Goal: Task Accomplishment & Management: Manage account settings

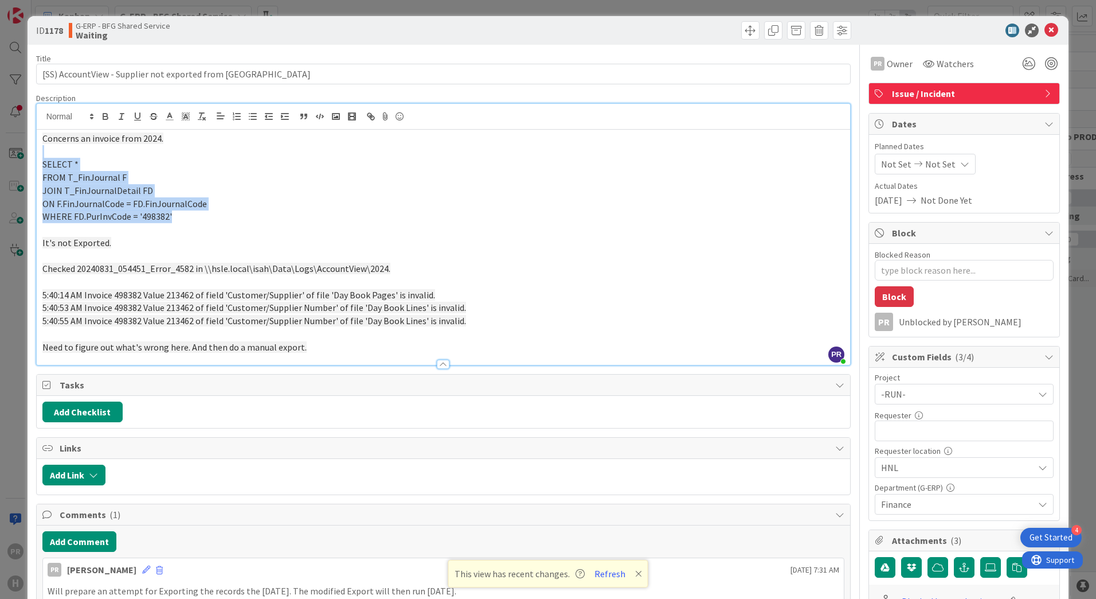
scroll to position [3032, 0]
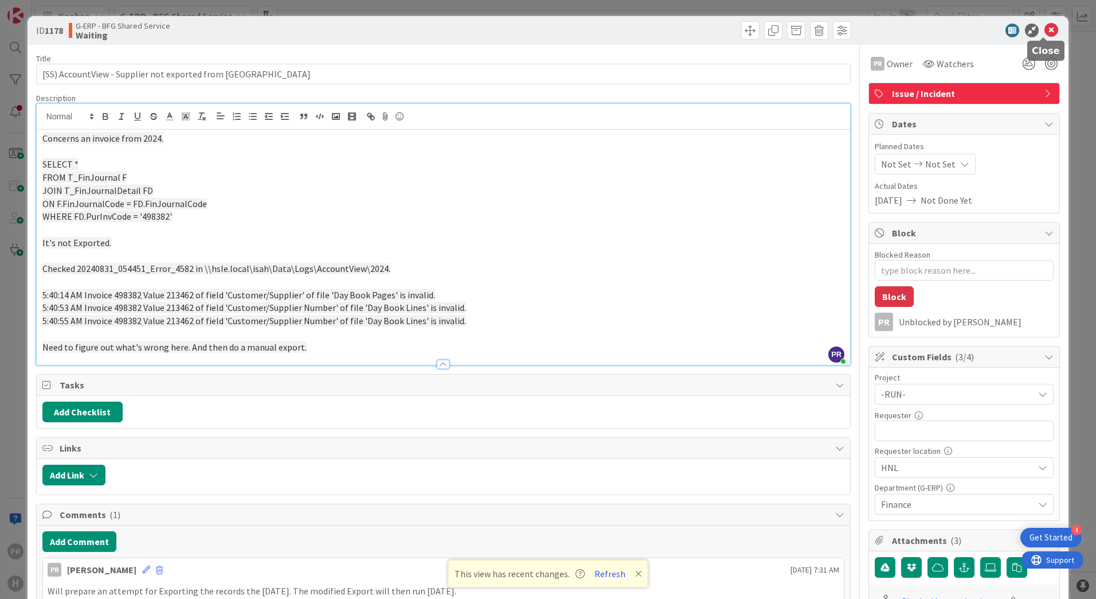
click at [1046, 32] on icon at bounding box center [1052, 31] width 14 height 14
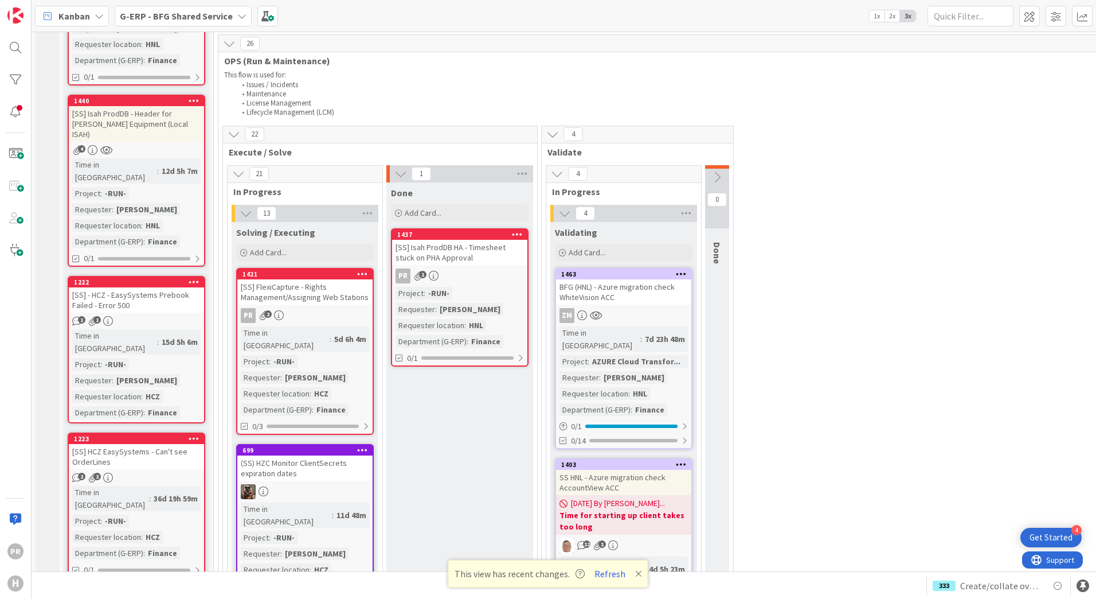
scroll to position [394, 0]
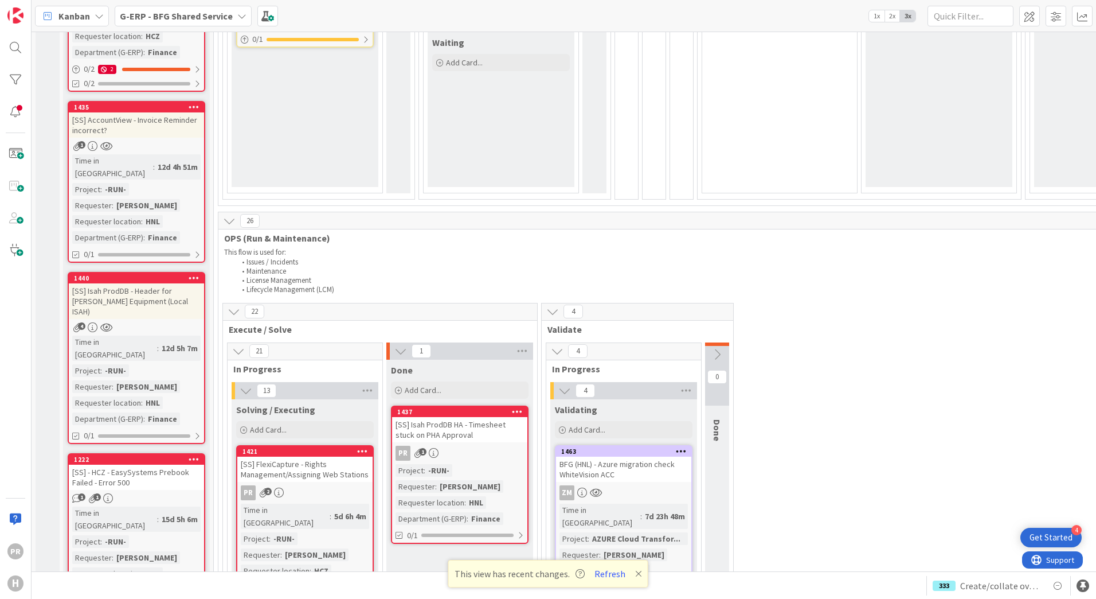
click at [480, 417] on div "[SS] Isah ProdDB HA - Timesheet stuck on PHA Approval" at bounding box center [459, 429] width 135 height 25
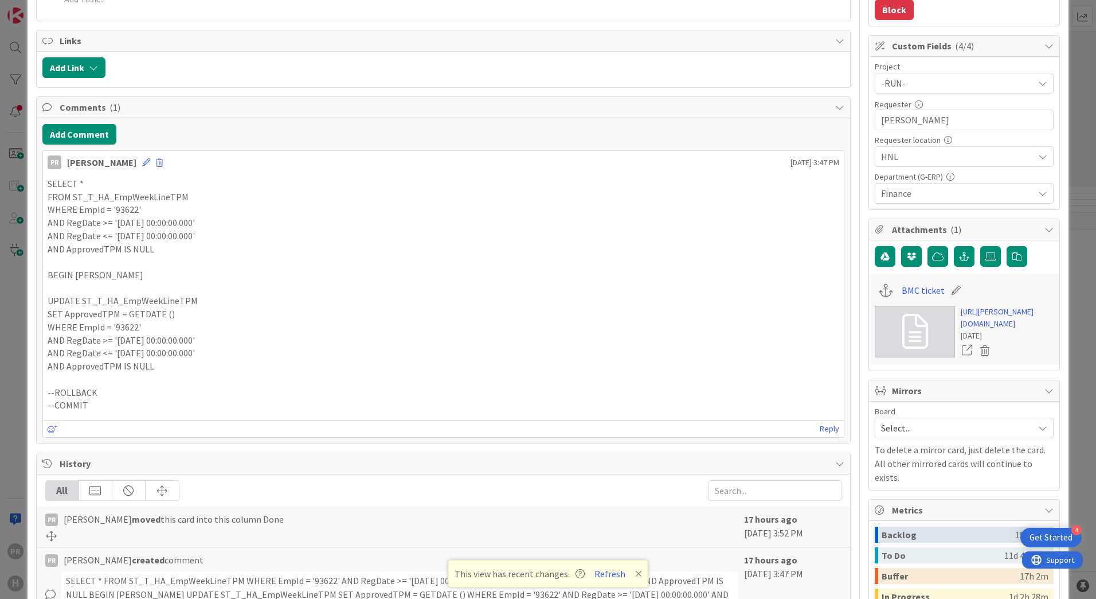
scroll to position [344, 0]
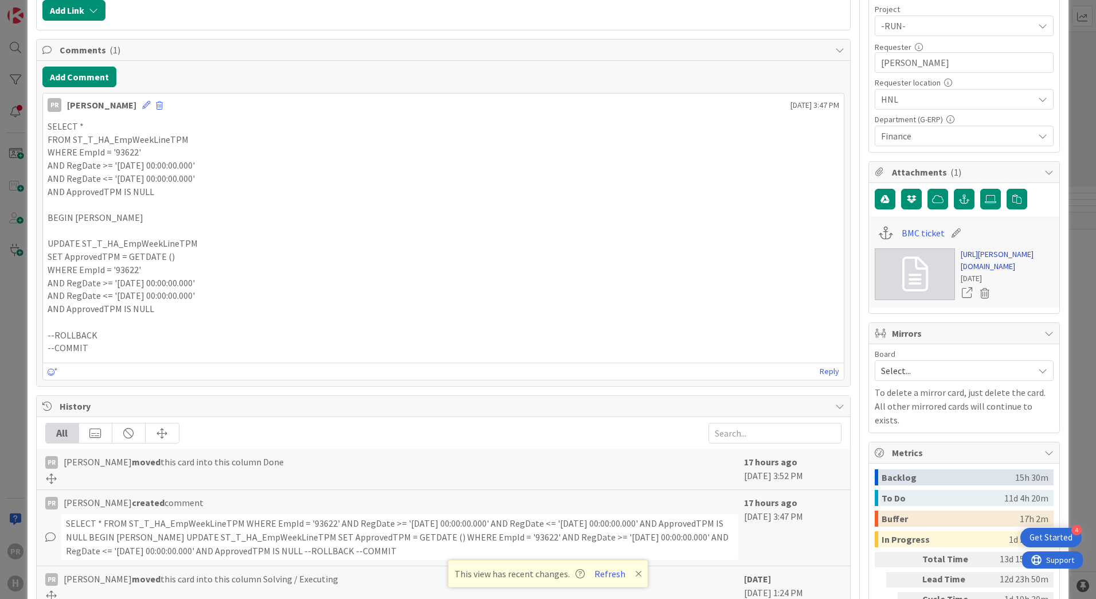
click at [992, 272] on link "[URL][PERSON_NAME][DOMAIN_NAME]" at bounding box center [1007, 260] width 93 height 24
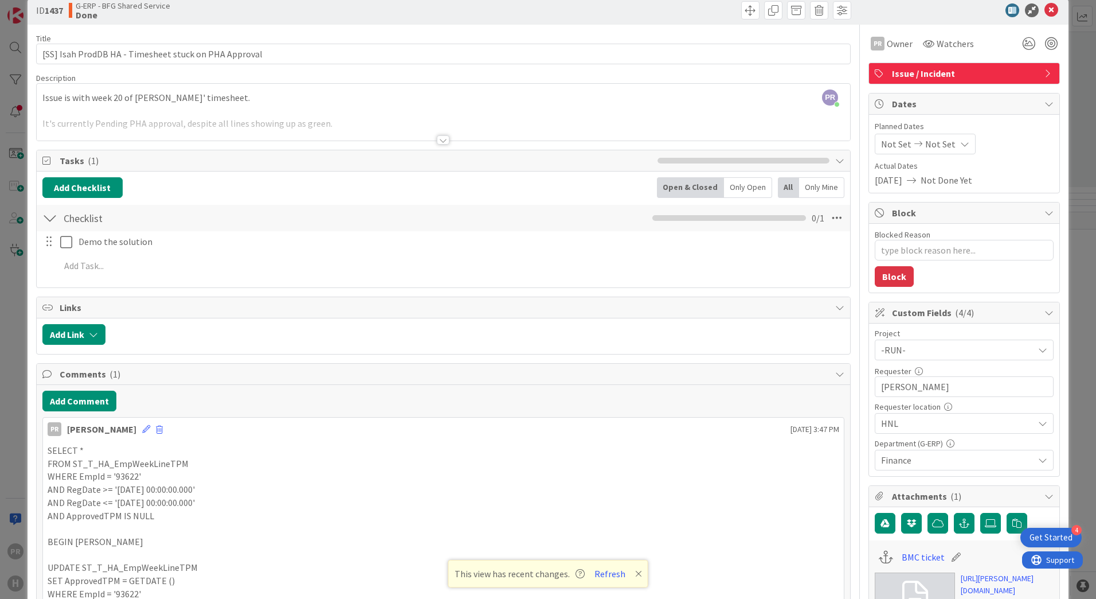
scroll to position [0, 0]
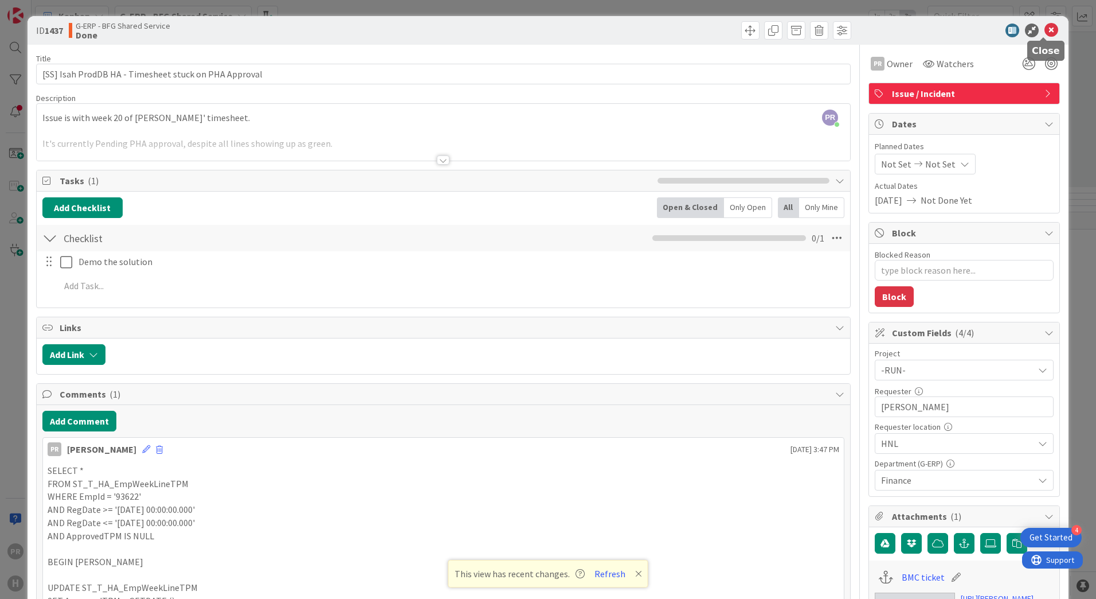
click at [1046, 25] on icon at bounding box center [1052, 31] width 14 height 14
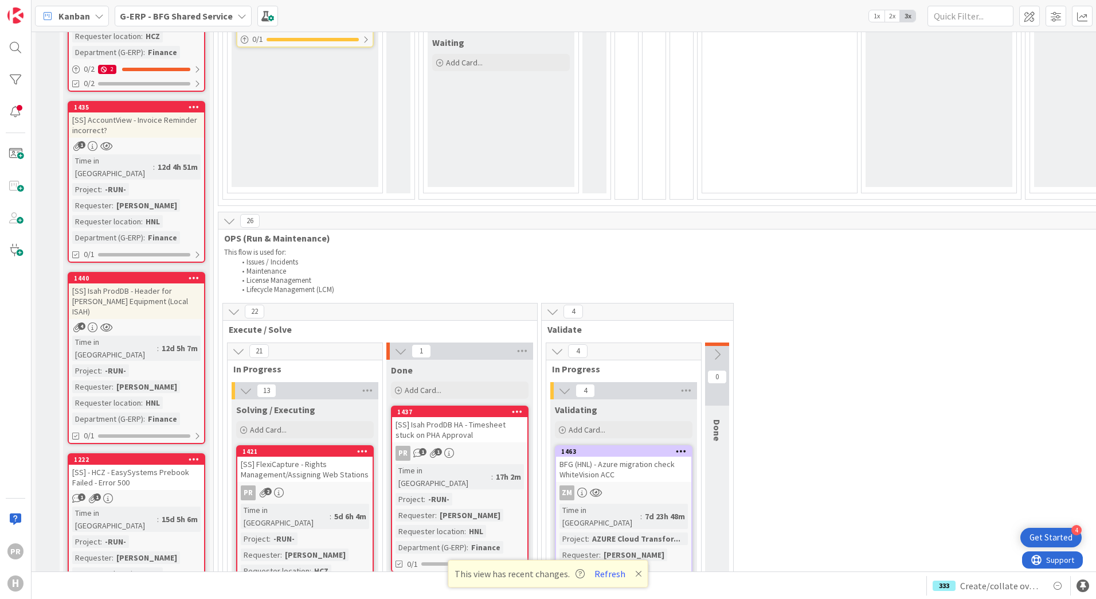
scroll to position [566, 0]
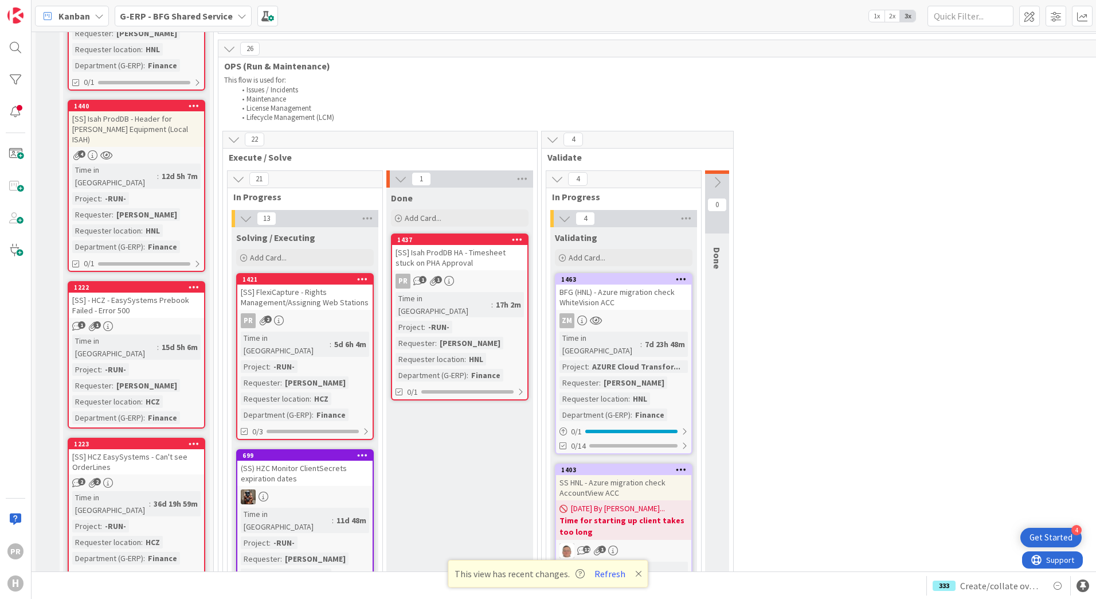
click at [322, 290] on div "[SS] FlexiCapture - Rights Management/Assigning Web Stations" at bounding box center [304, 296] width 135 height 25
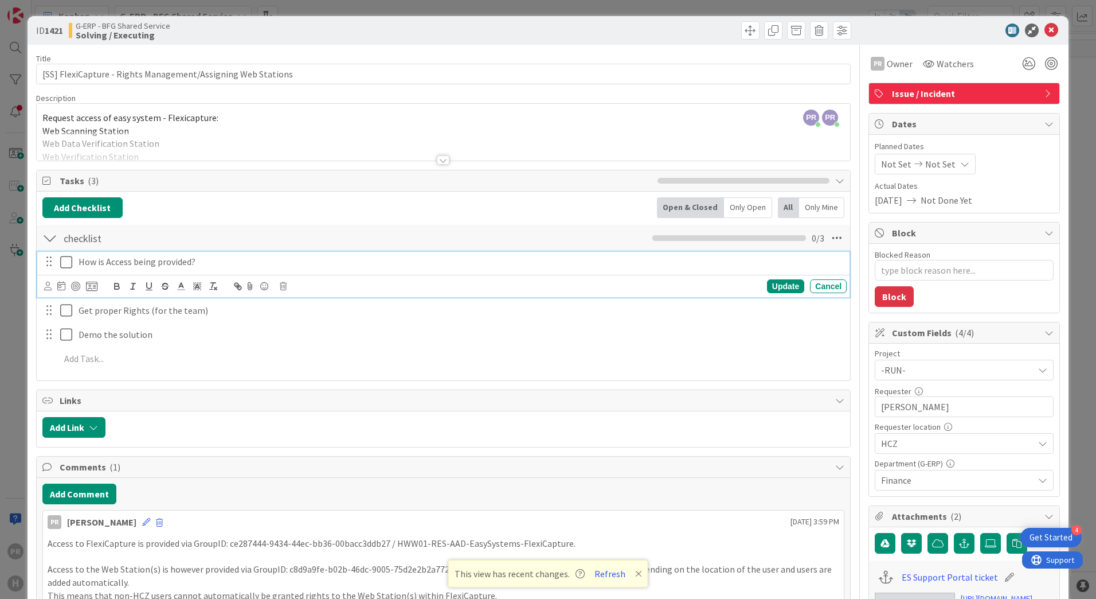
click at [71, 264] on icon at bounding box center [68, 262] width 17 height 14
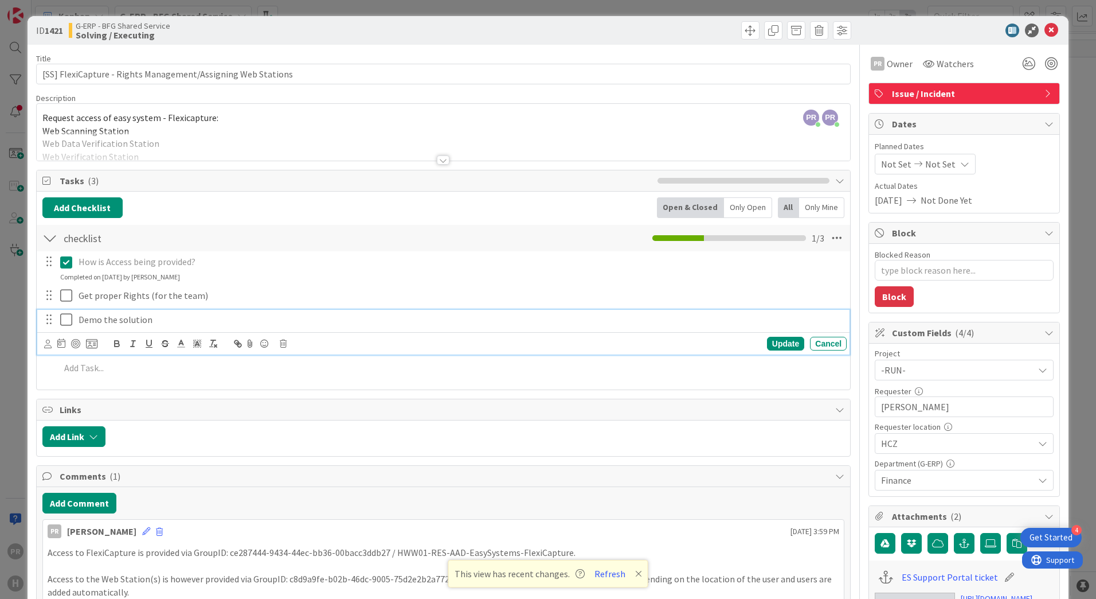
click at [64, 316] on icon at bounding box center [68, 319] width 17 height 14
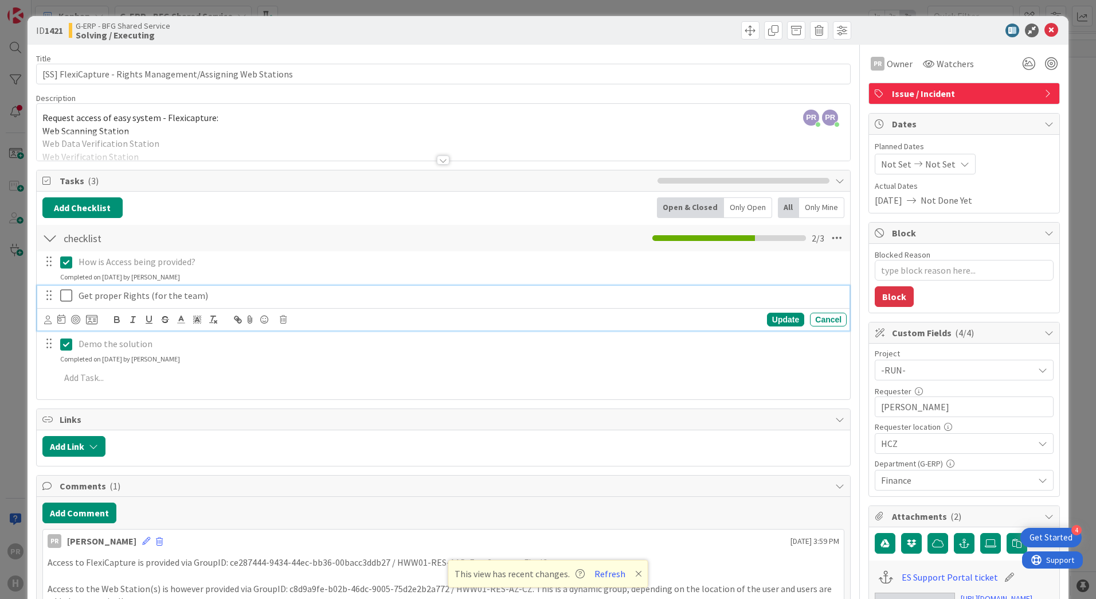
click at [66, 300] on icon at bounding box center [68, 295] width 17 height 14
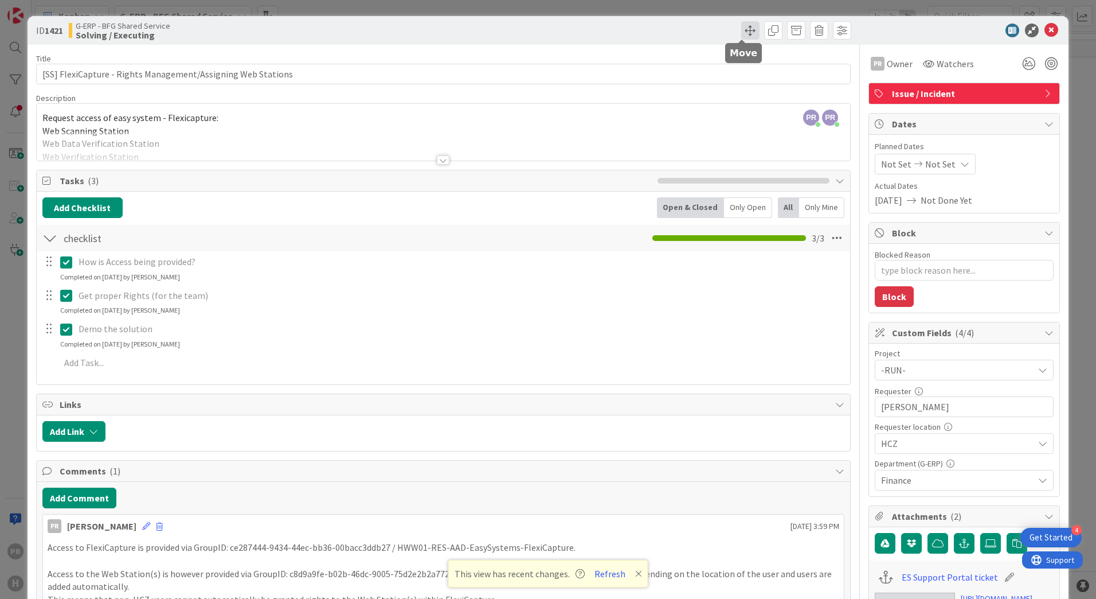
click at [746, 35] on span at bounding box center [750, 30] width 18 height 18
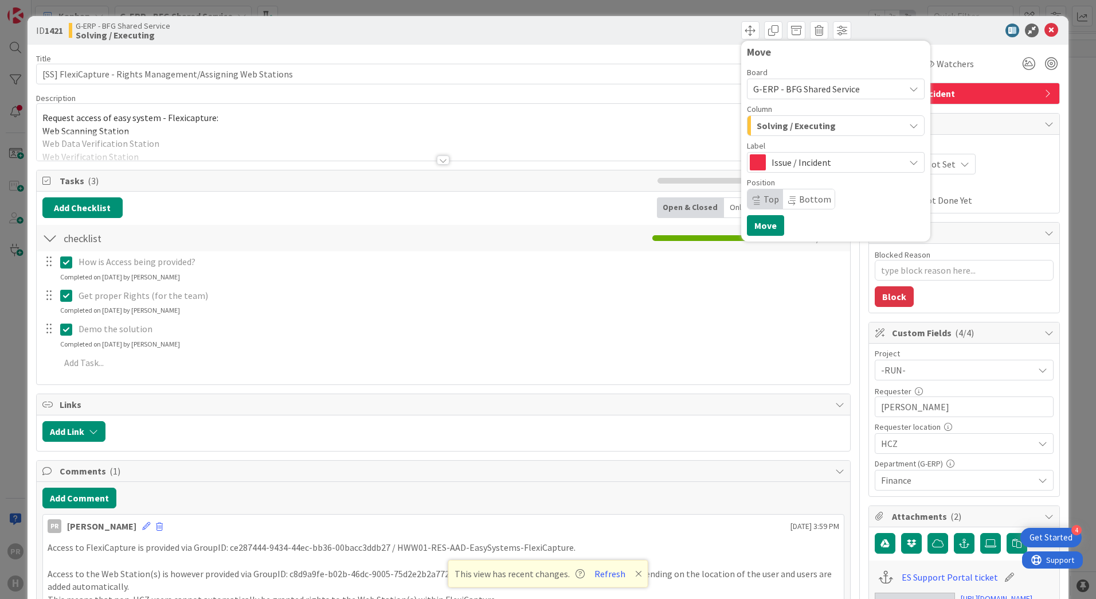
click at [800, 162] on span "Issue / Incident" at bounding box center [835, 162] width 127 height 16
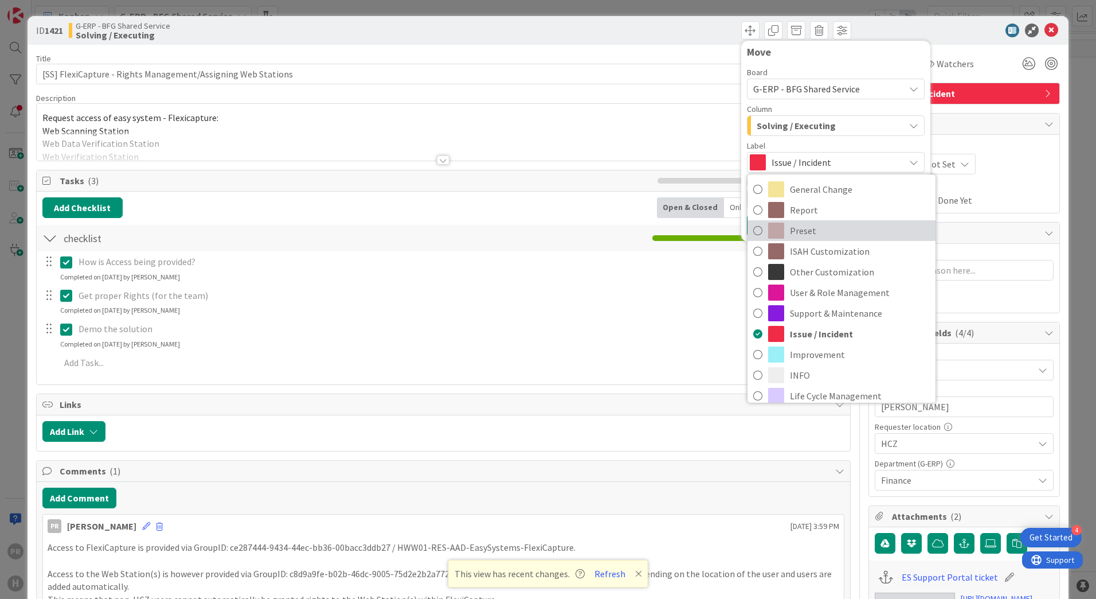
scroll to position [8, 0]
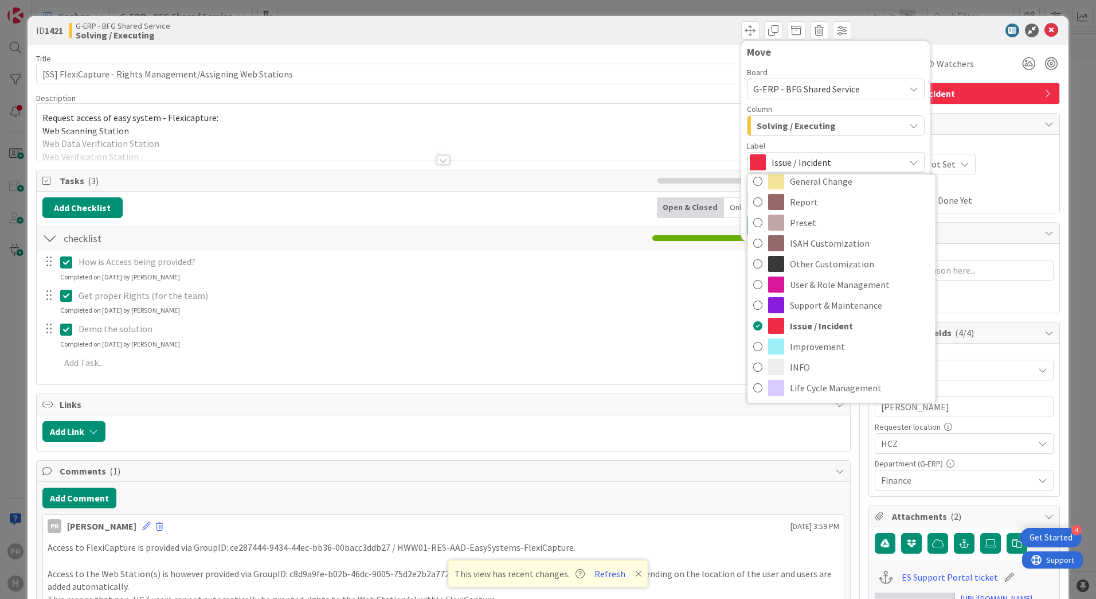
click at [798, 125] on span "Solving / Executing" at bounding box center [796, 125] width 79 height 15
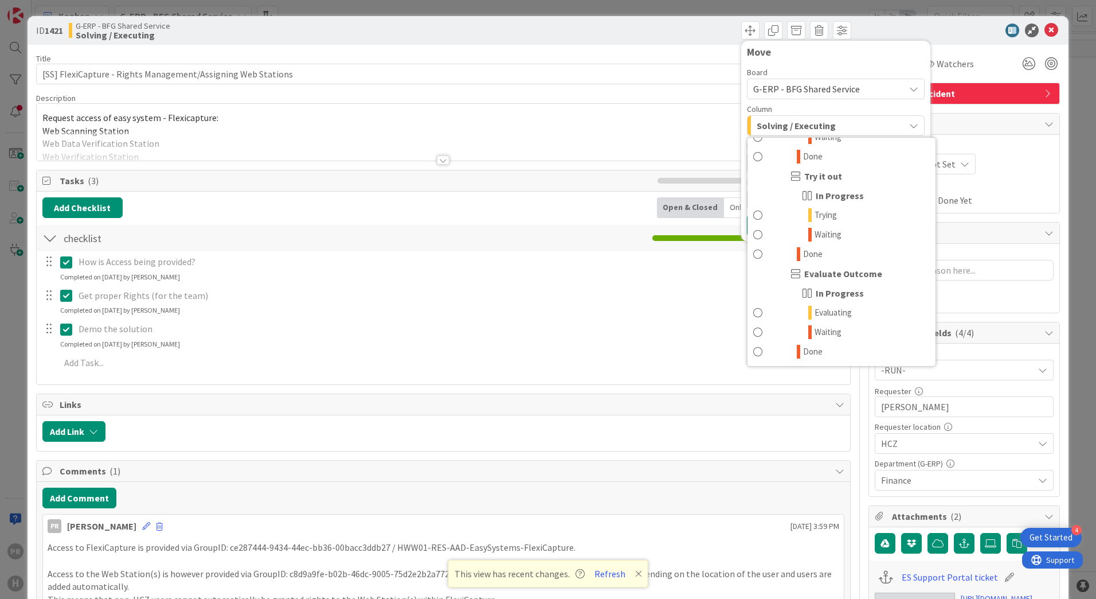
scroll to position [1321, 0]
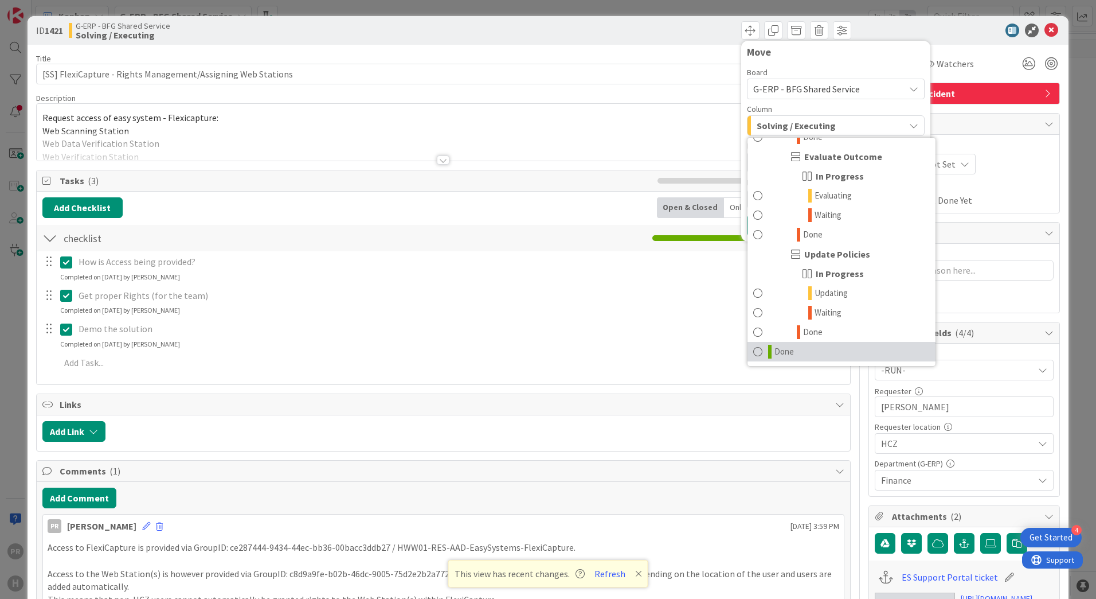
click at [801, 346] on link "Done" at bounding box center [842, 351] width 188 height 19
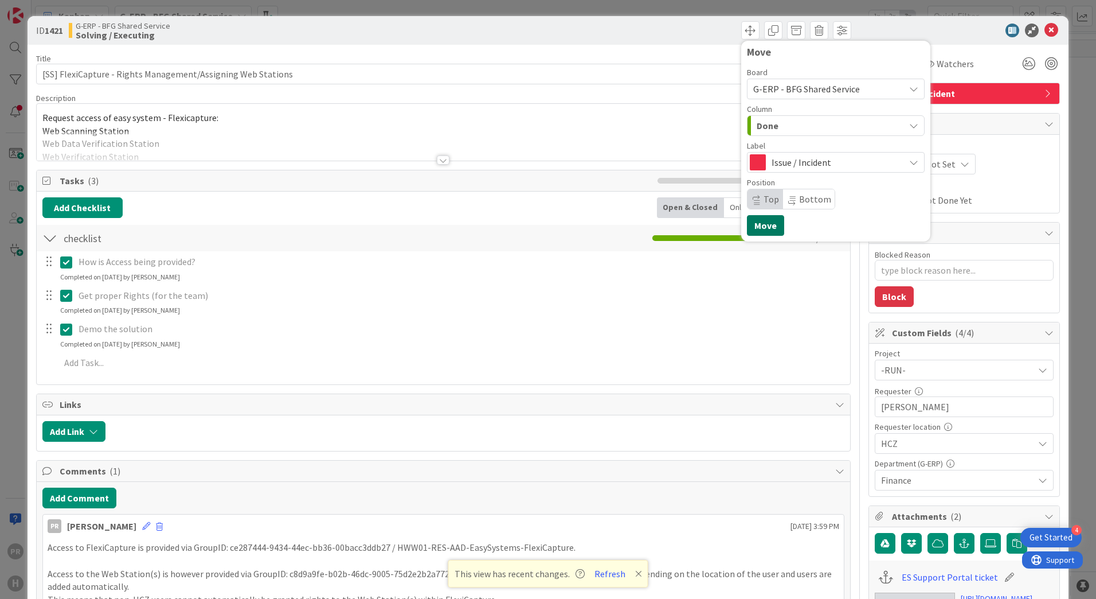
click at [762, 222] on button "Move" at bounding box center [765, 225] width 37 height 21
type textarea "x"
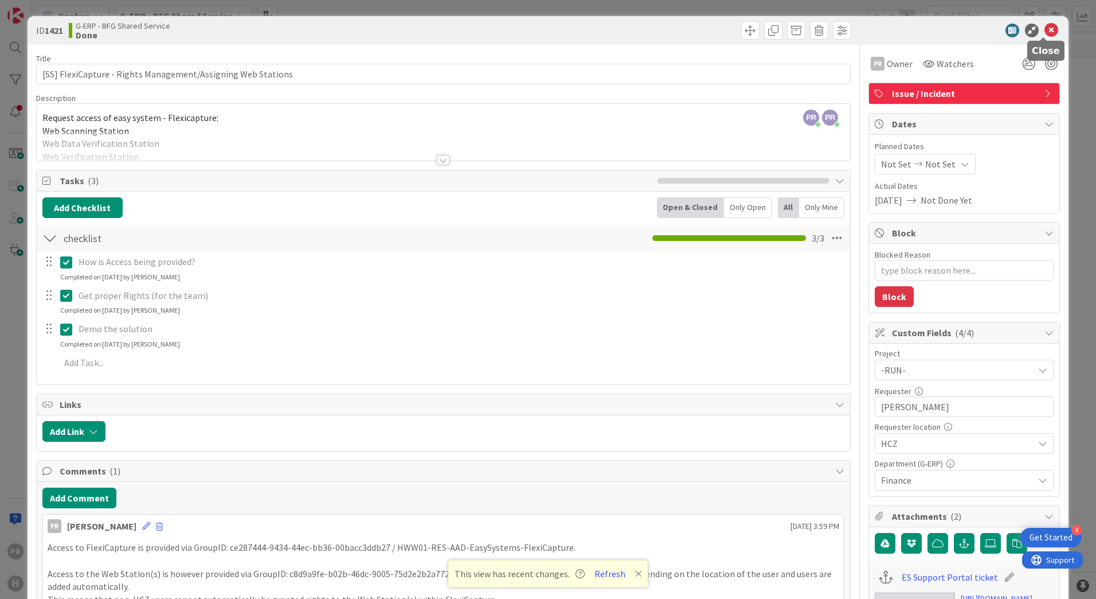
click at [1045, 31] on icon at bounding box center [1052, 31] width 14 height 14
click at [1046, 25] on icon at bounding box center [1052, 31] width 14 height 14
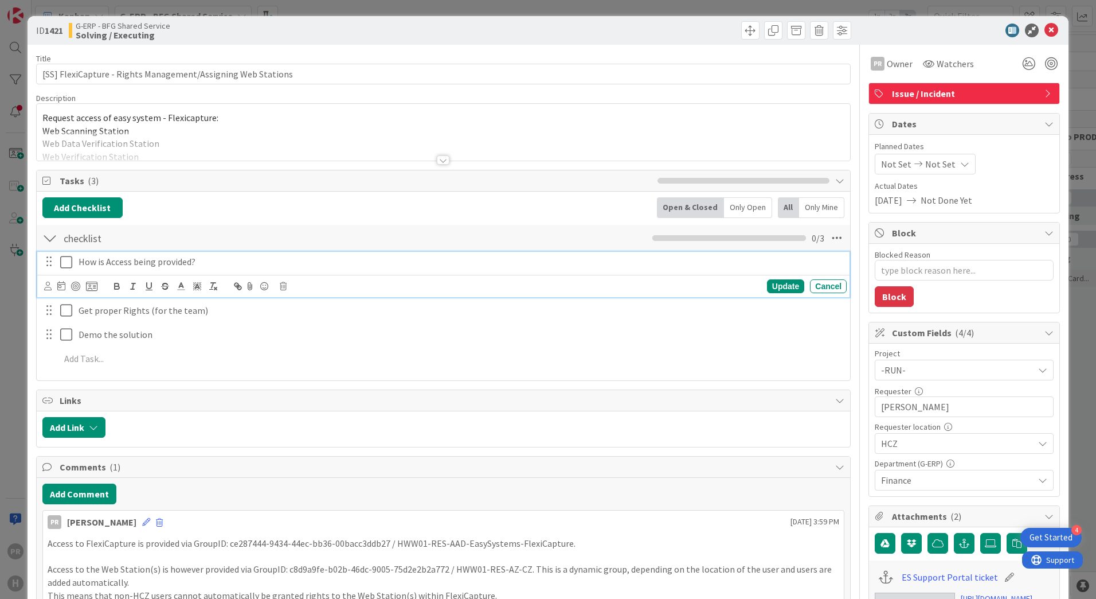
click at [67, 265] on icon at bounding box center [68, 262] width 17 height 14
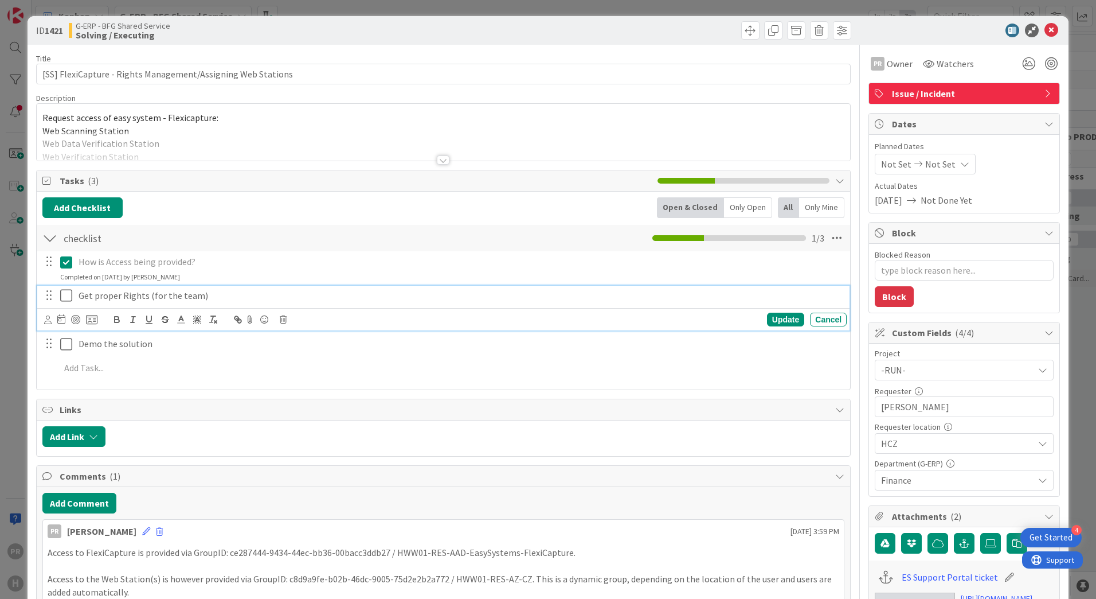
click at [67, 296] on icon at bounding box center [68, 295] width 17 height 14
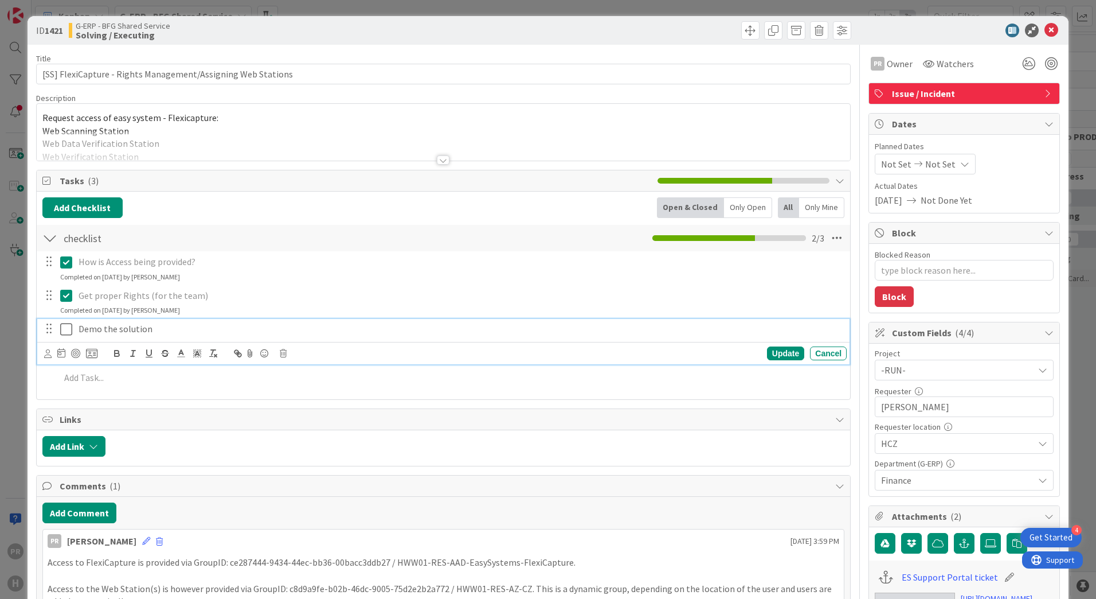
click at [67, 328] on icon at bounding box center [68, 329] width 17 height 14
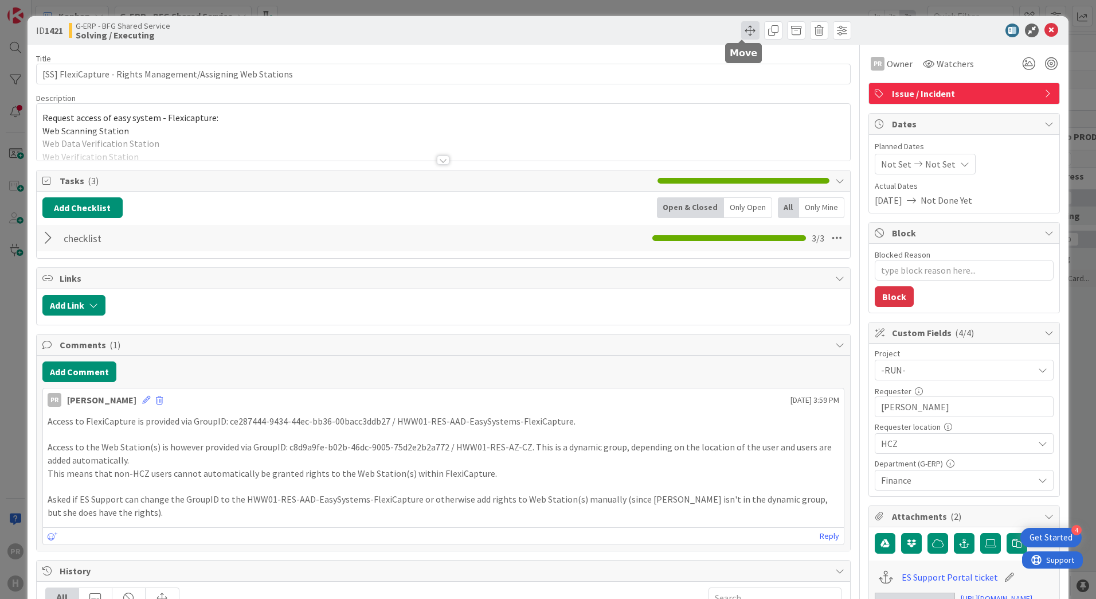
click at [741, 29] on span at bounding box center [750, 30] width 18 height 18
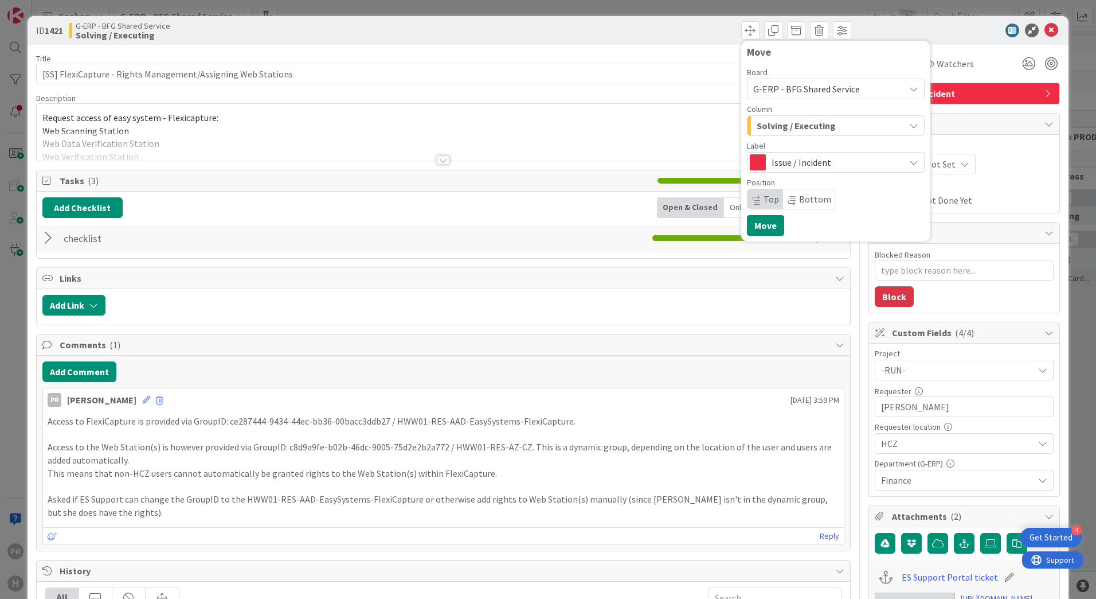
click at [781, 119] on span "Solving / Executing" at bounding box center [796, 125] width 79 height 15
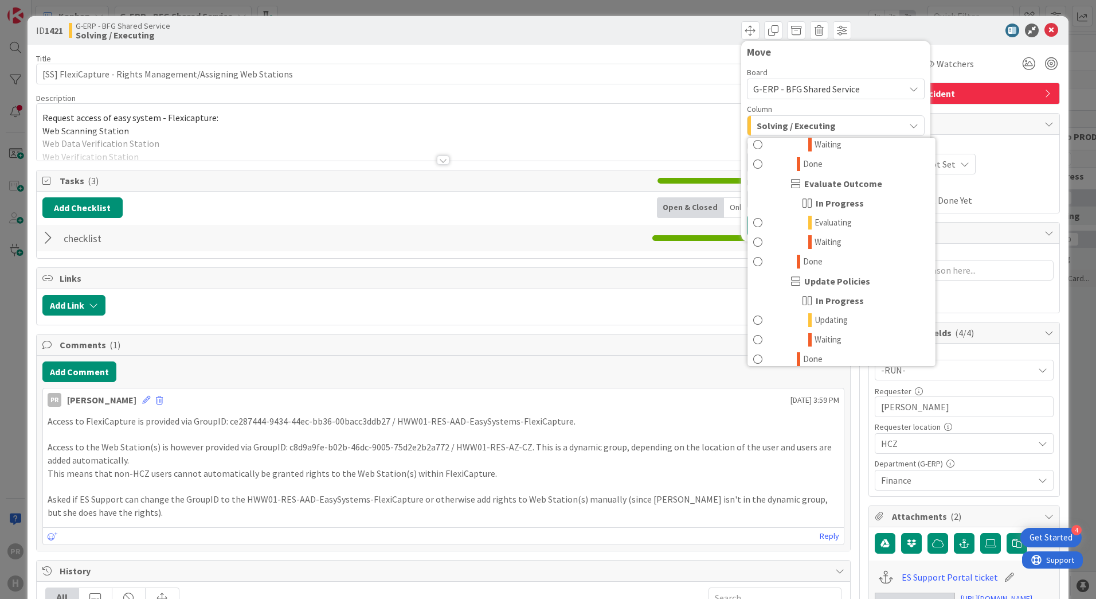
scroll to position [1321, 0]
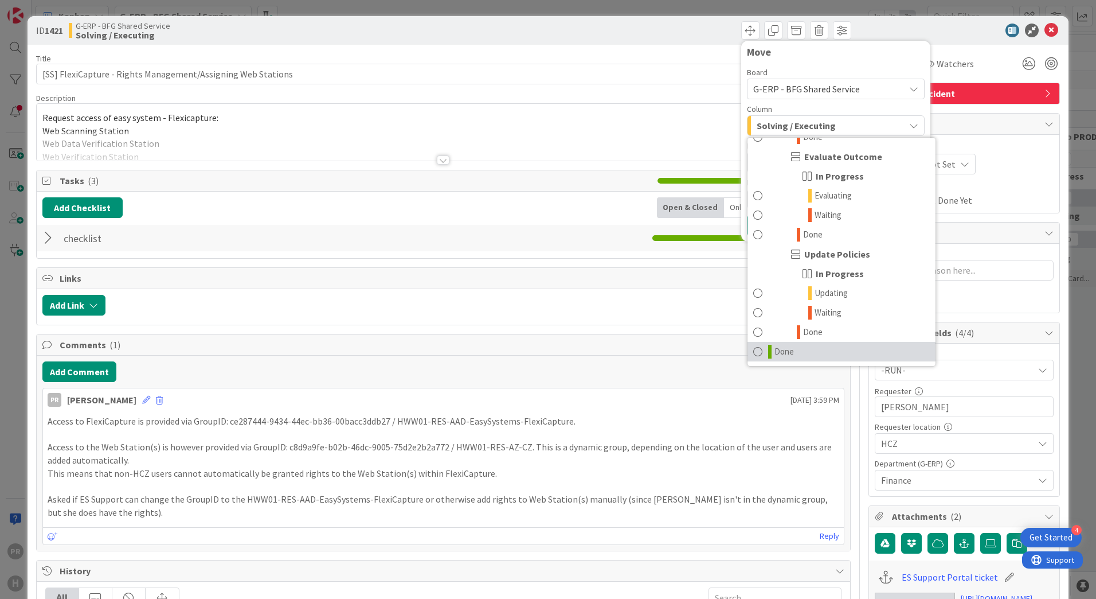
click at [775, 347] on span "Done" at bounding box center [784, 352] width 19 height 14
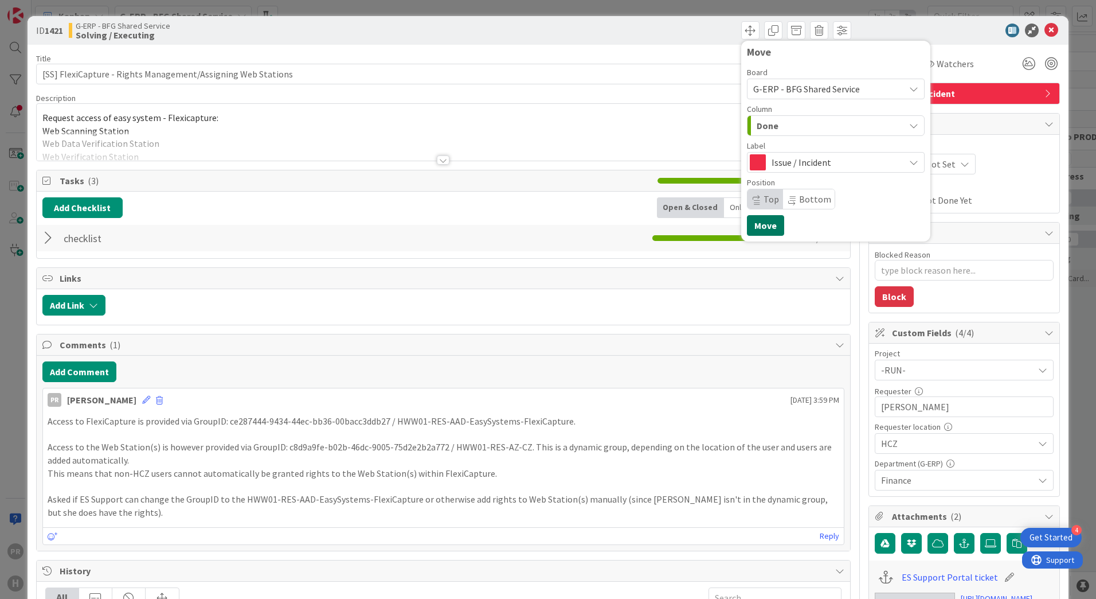
click at [761, 231] on button "Move" at bounding box center [765, 225] width 37 height 21
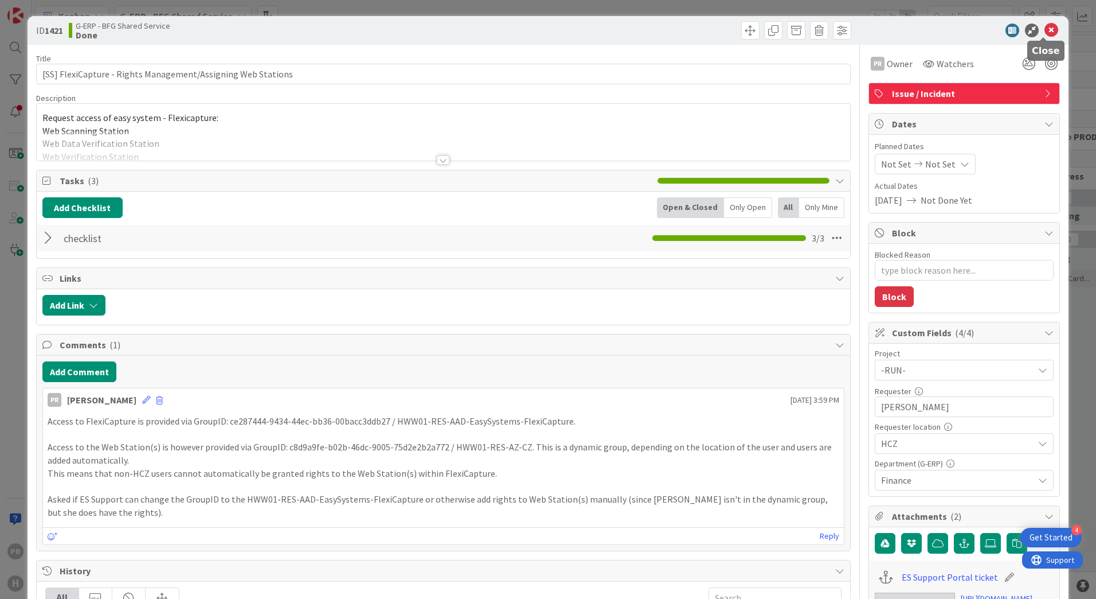
click at [1045, 30] on icon at bounding box center [1052, 31] width 14 height 14
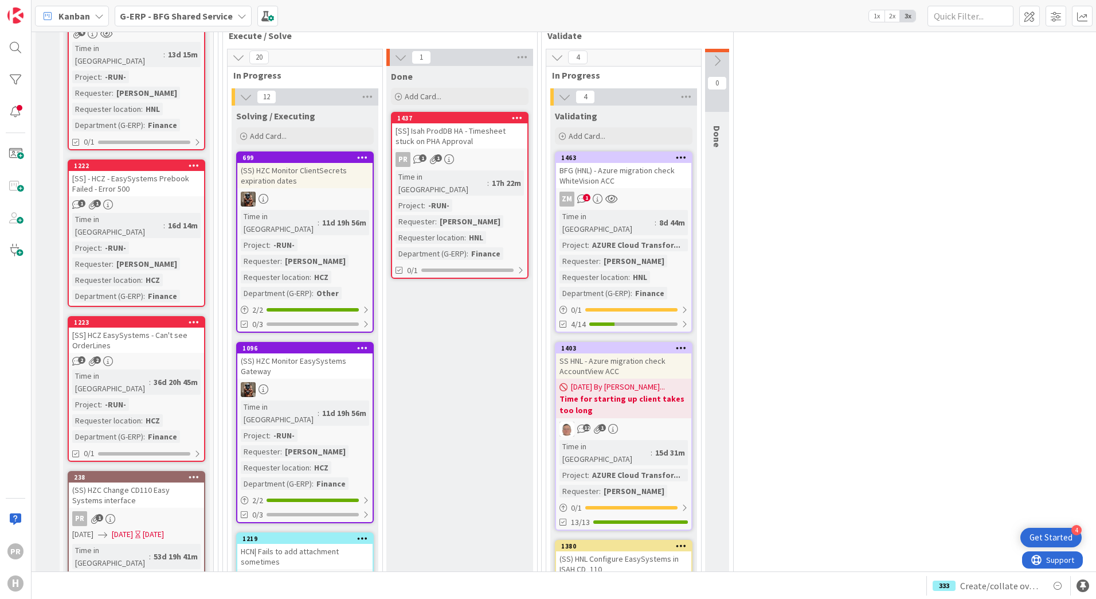
click at [453, 124] on div "[SS] Isah ProdDB HA - Timesheet stuck on PHA Approval" at bounding box center [459, 135] width 135 height 25
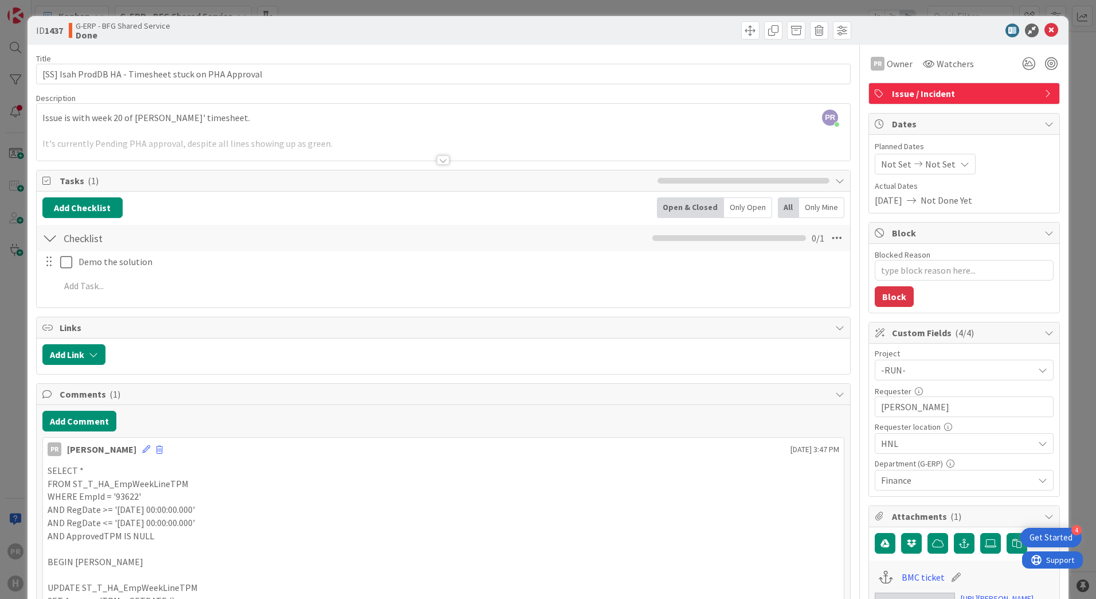
click at [437, 163] on div at bounding box center [443, 159] width 13 height 9
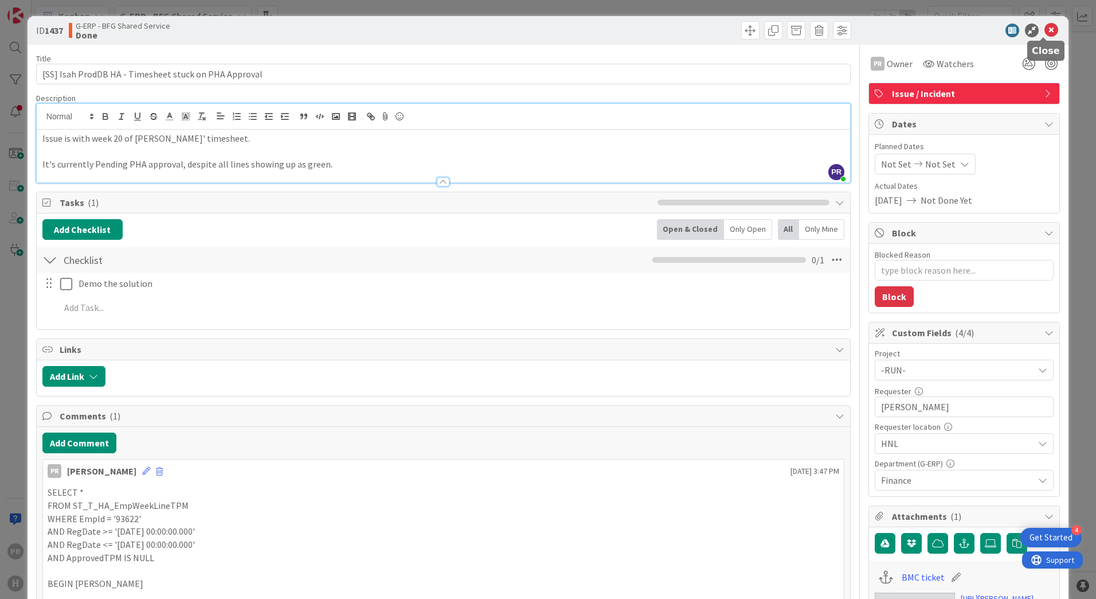
click at [1045, 28] on icon at bounding box center [1052, 31] width 14 height 14
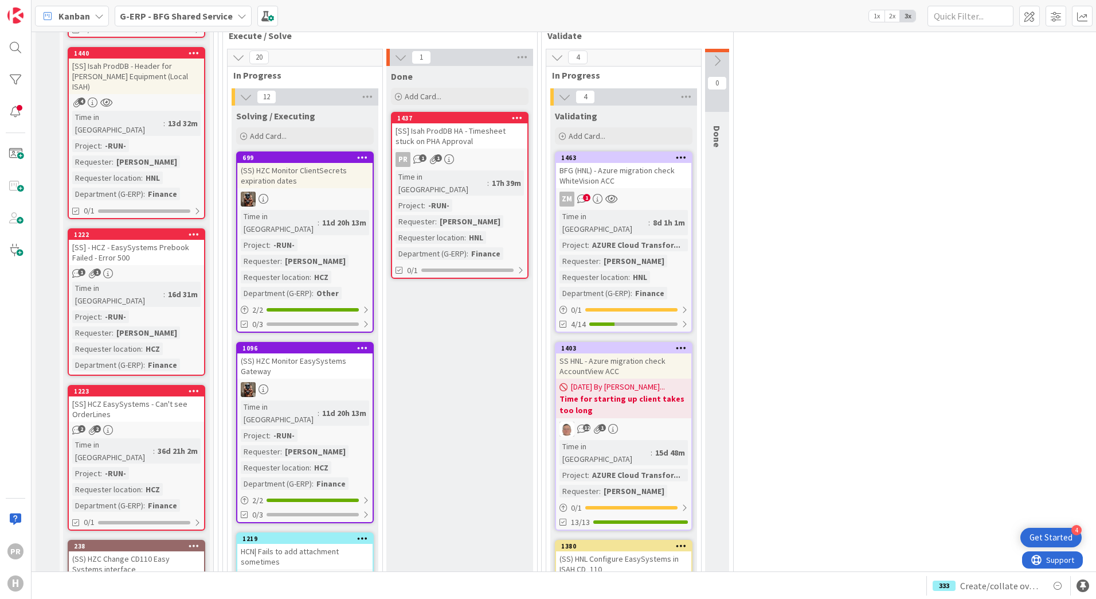
click at [430, 124] on div "[SS] Isah ProdDB HA - Timesheet stuck on PHA Approval" at bounding box center [459, 135] width 135 height 25
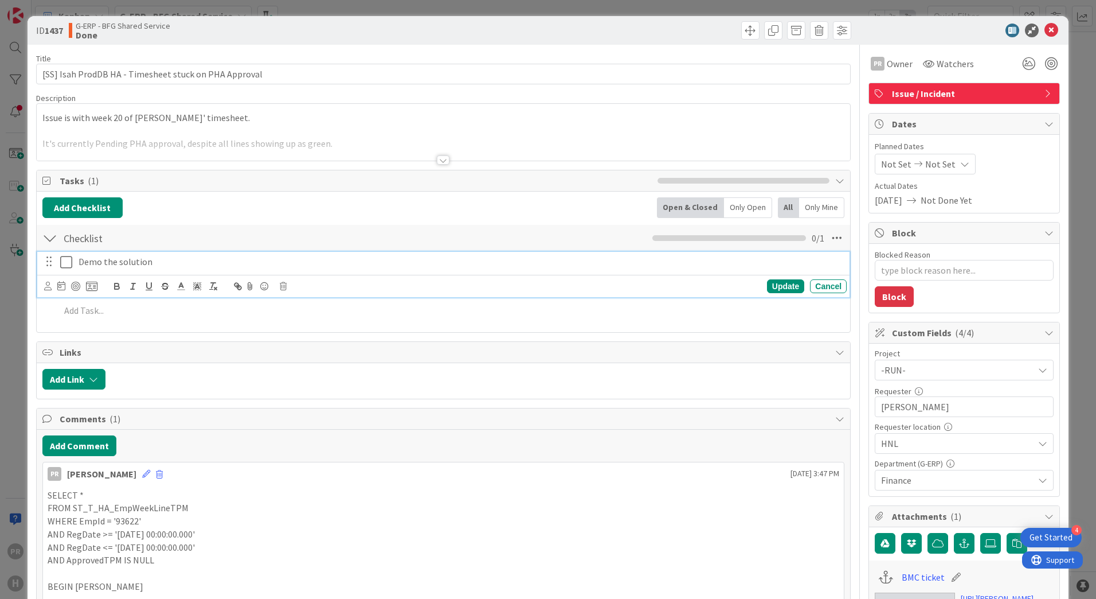
click at [64, 266] on icon at bounding box center [68, 262] width 17 height 14
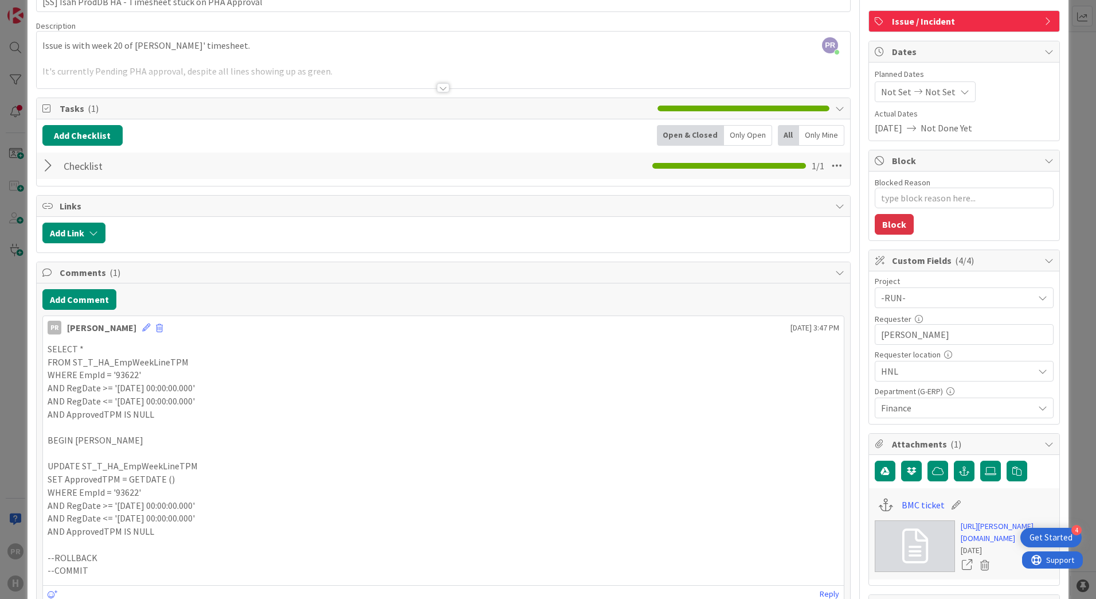
scroll to position [172, 0]
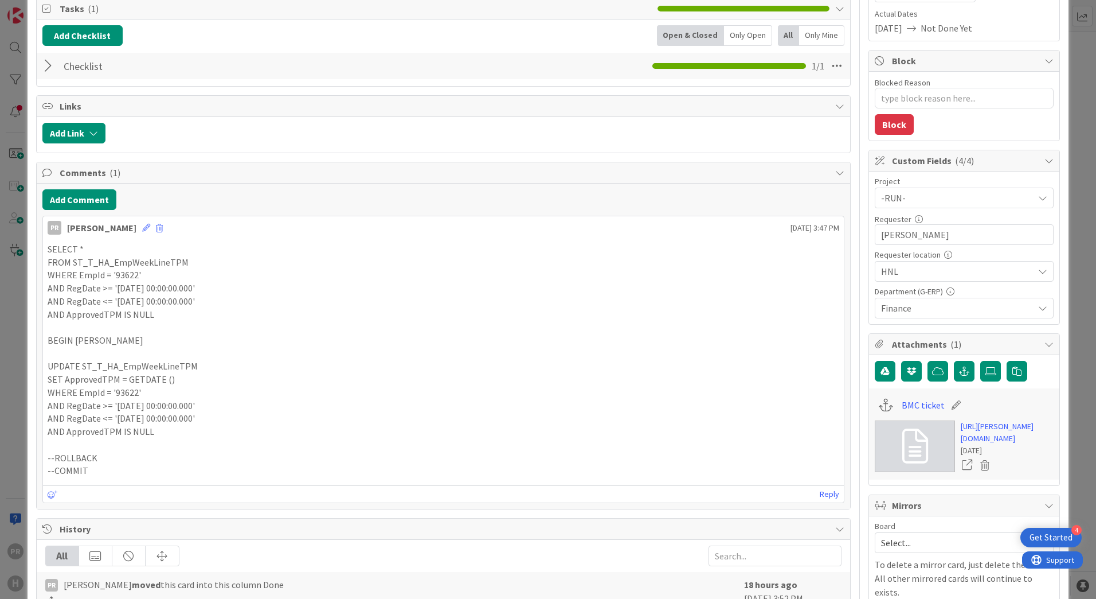
type textarea "x"
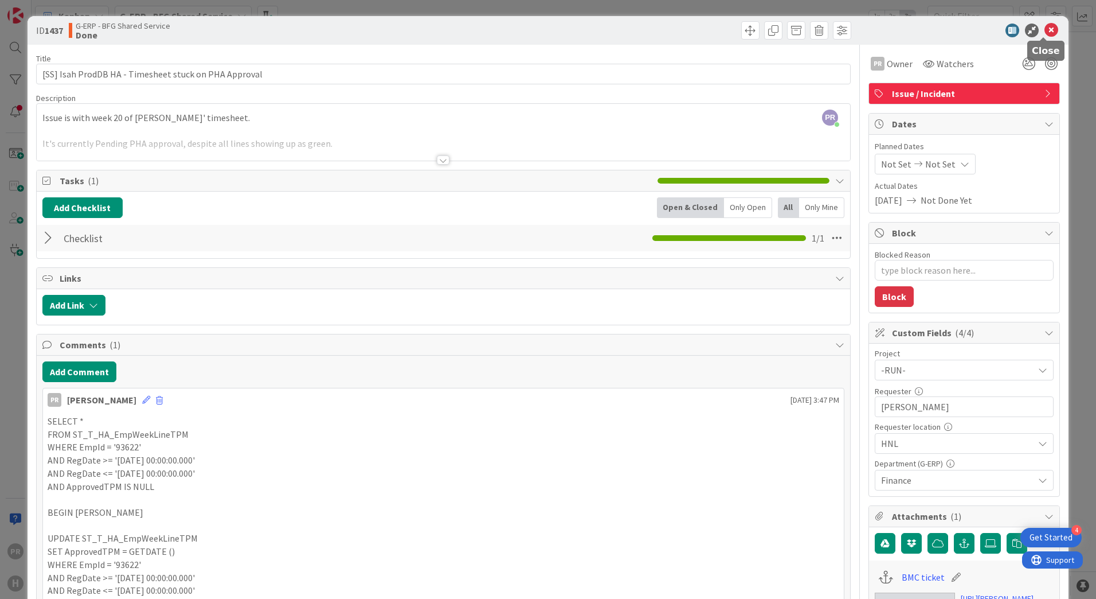
click at [1047, 32] on icon at bounding box center [1052, 31] width 14 height 14
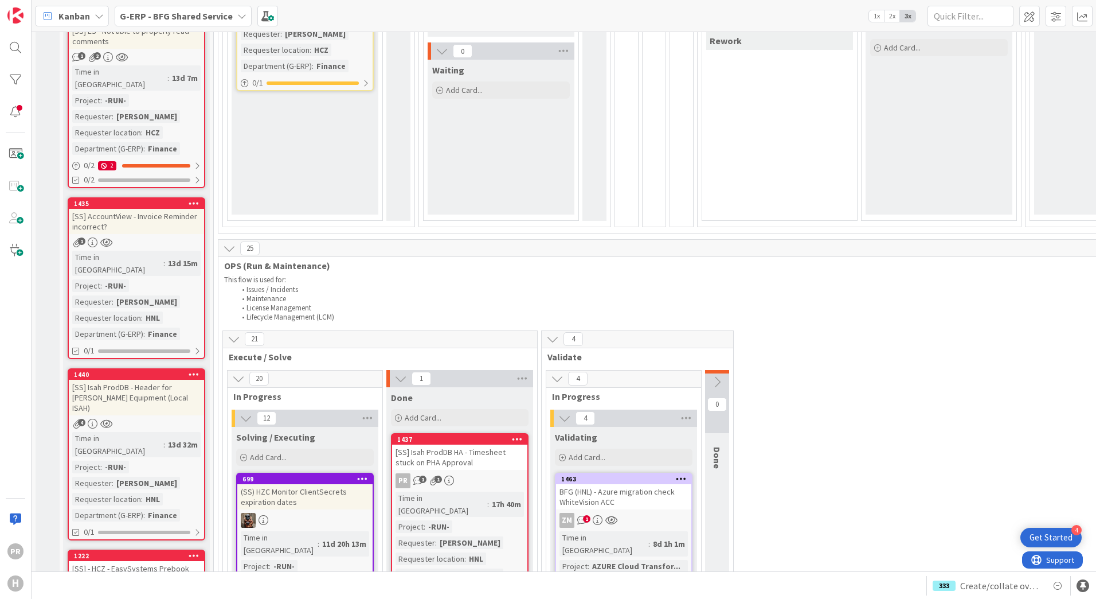
scroll to position [401, 0]
